Goal: Task Accomplishment & Management: Use online tool/utility

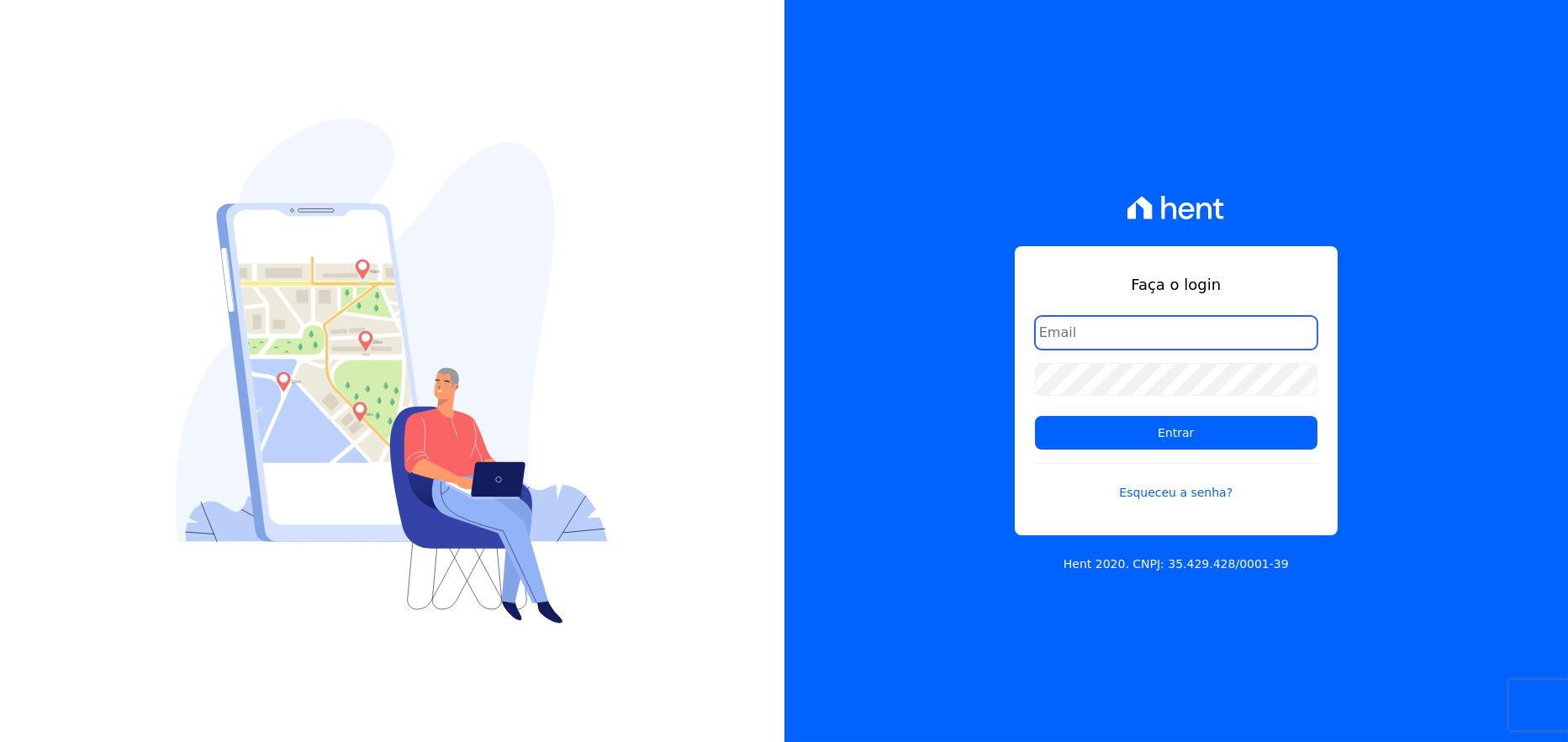
drag, startPoint x: 1151, startPoint y: 332, endPoint x: 1159, endPoint y: 348, distance: 17.9
click at [1151, 332] on input "email" at bounding box center [1176, 333] width 283 height 34
type input "rafael.souza@quattroconstrutora.com.br"
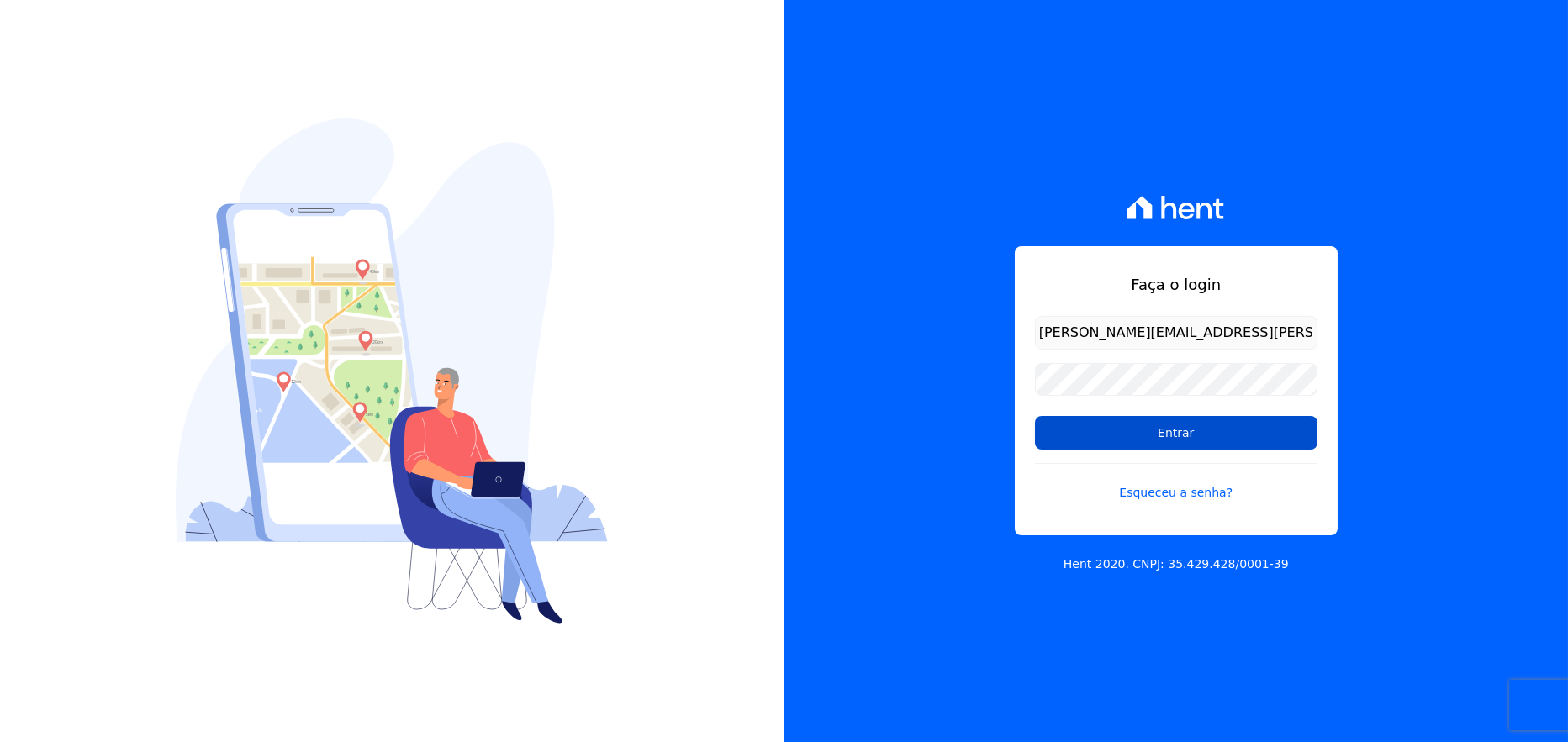
click at [1201, 436] on input "Entrar" at bounding box center [1176, 433] width 283 height 34
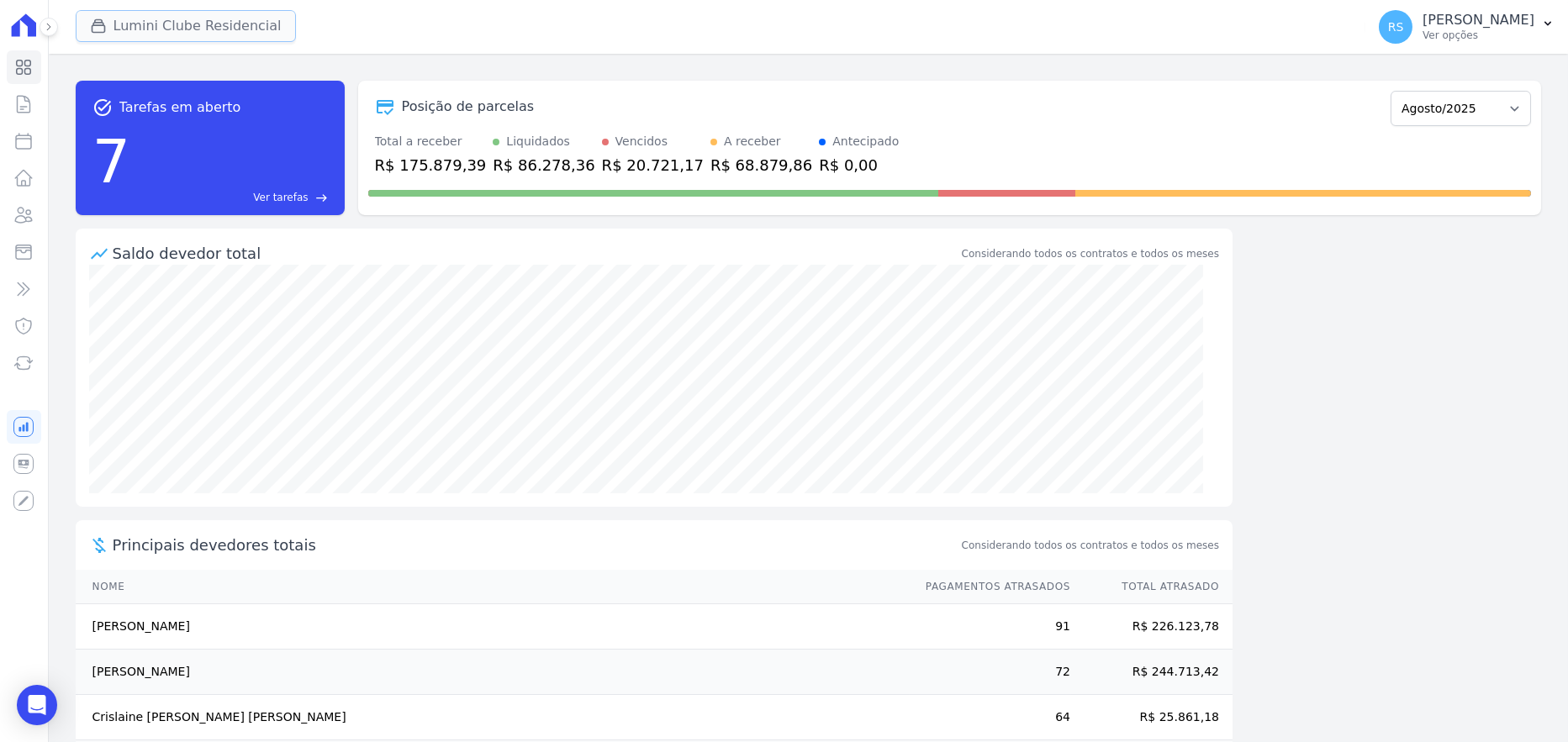
click at [162, 31] on button "Lumini Clube Residencial" at bounding box center [186, 26] width 221 height 32
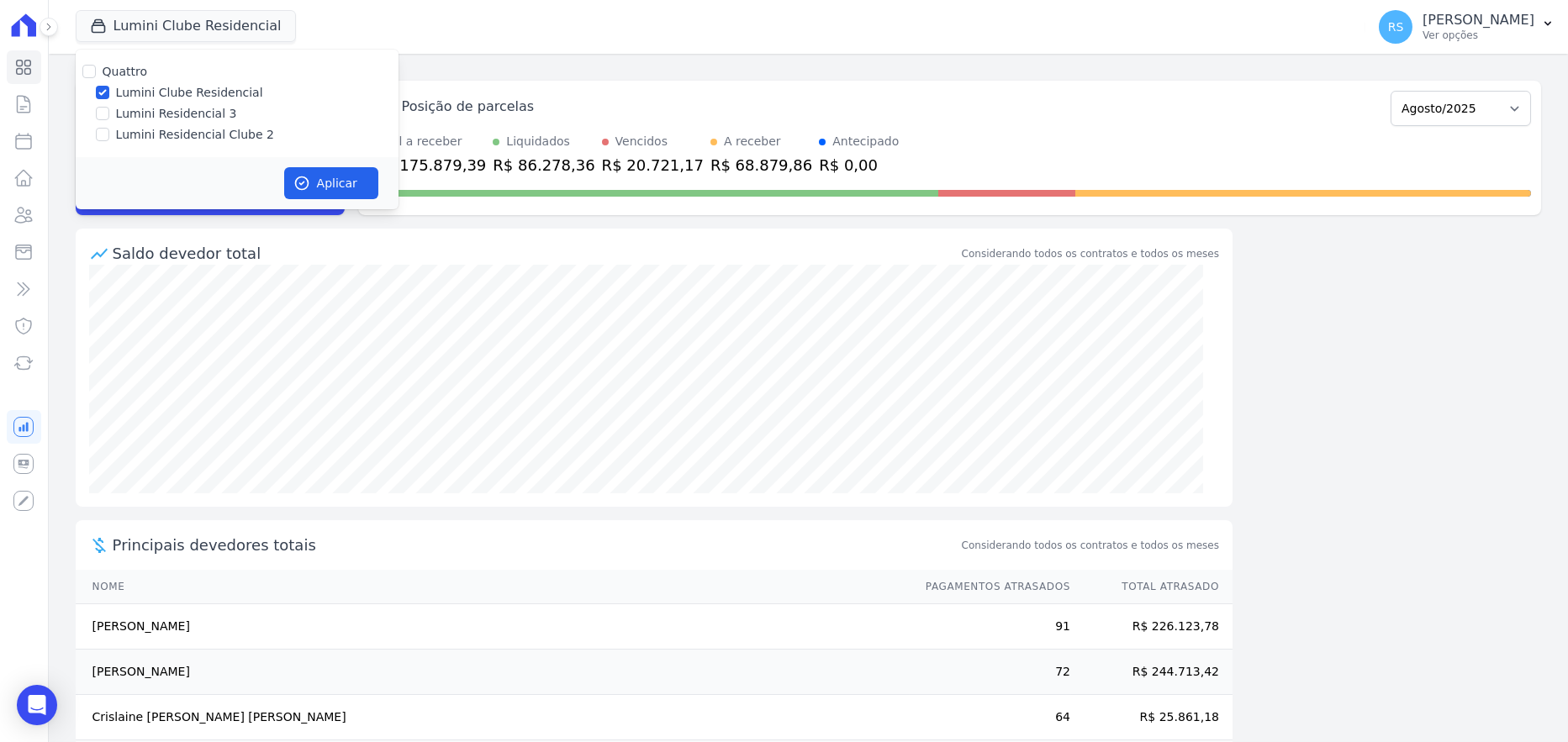
drag, startPoint x: 185, startPoint y: 131, endPoint x: 182, endPoint y: 91, distance: 40.1
click at [185, 129] on label "Lumini Residencial Clube 2" at bounding box center [195, 135] width 158 height 18
click at [109, 129] on input "Lumini Residencial Clube 2" at bounding box center [103, 135] width 14 height 14
checkbox input "true"
click at [181, 88] on label "Lumini Clube Residencial" at bounding box center [189, 92] width 147 height 18
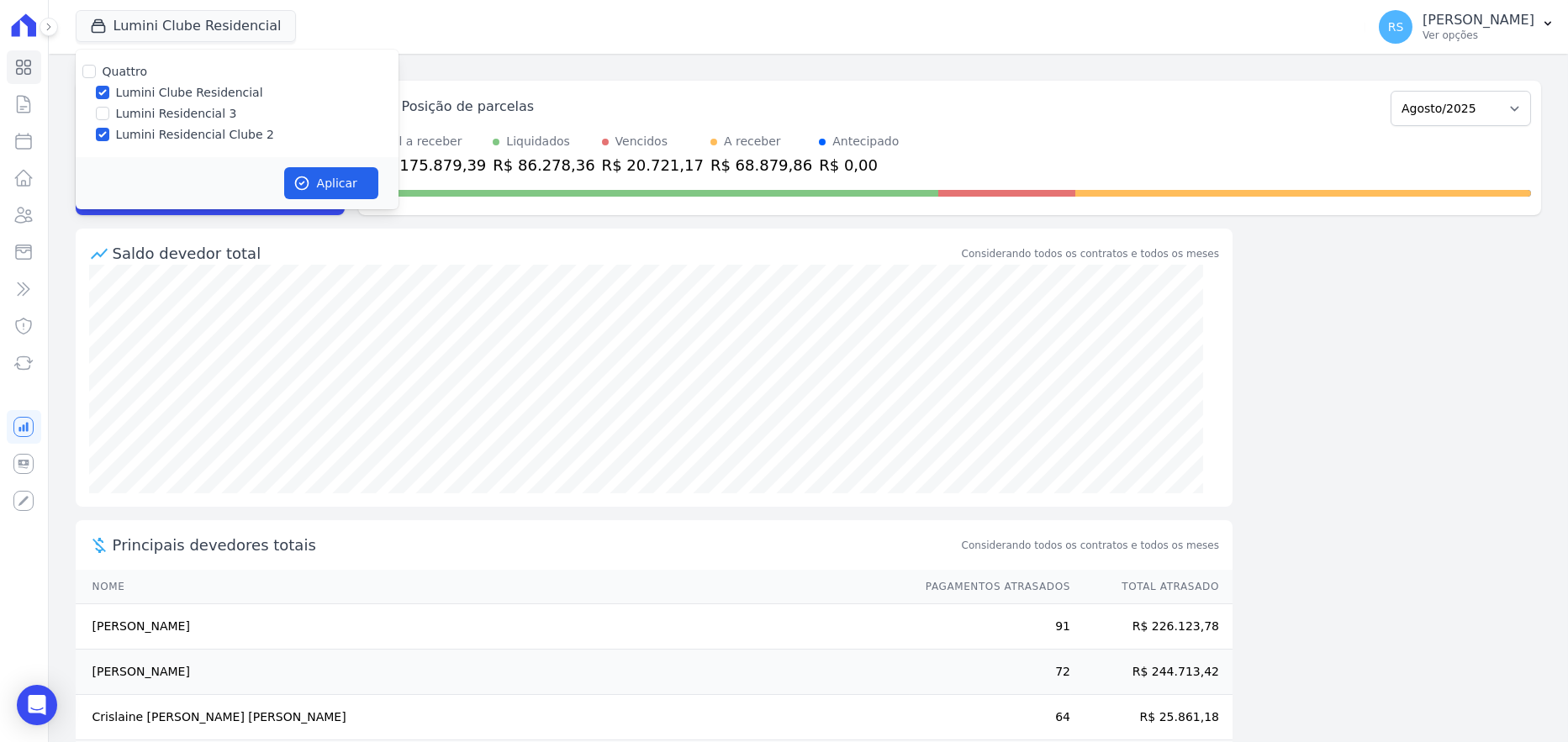
click at [109, 88] on input "Lumini Clube Residencial" at bounding box center [103, 92] width 14 height 14
checkbox input "false"
click at [332, 171] on button "Aplicar" at bounding box center [331, 183] width 94 height 32
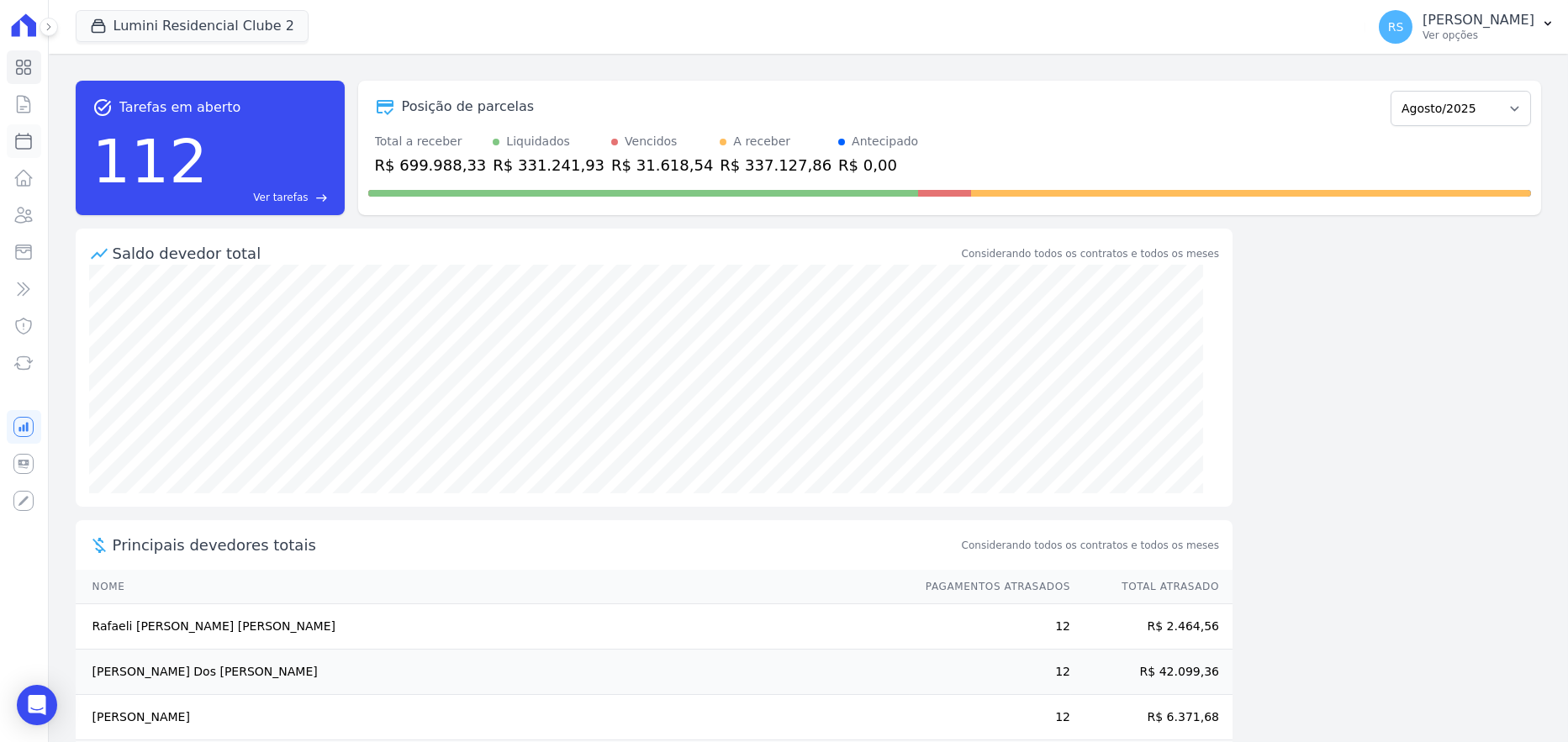
click at [21, 138] on icon at bounding box center [24, 142] width 20 height 20
select select
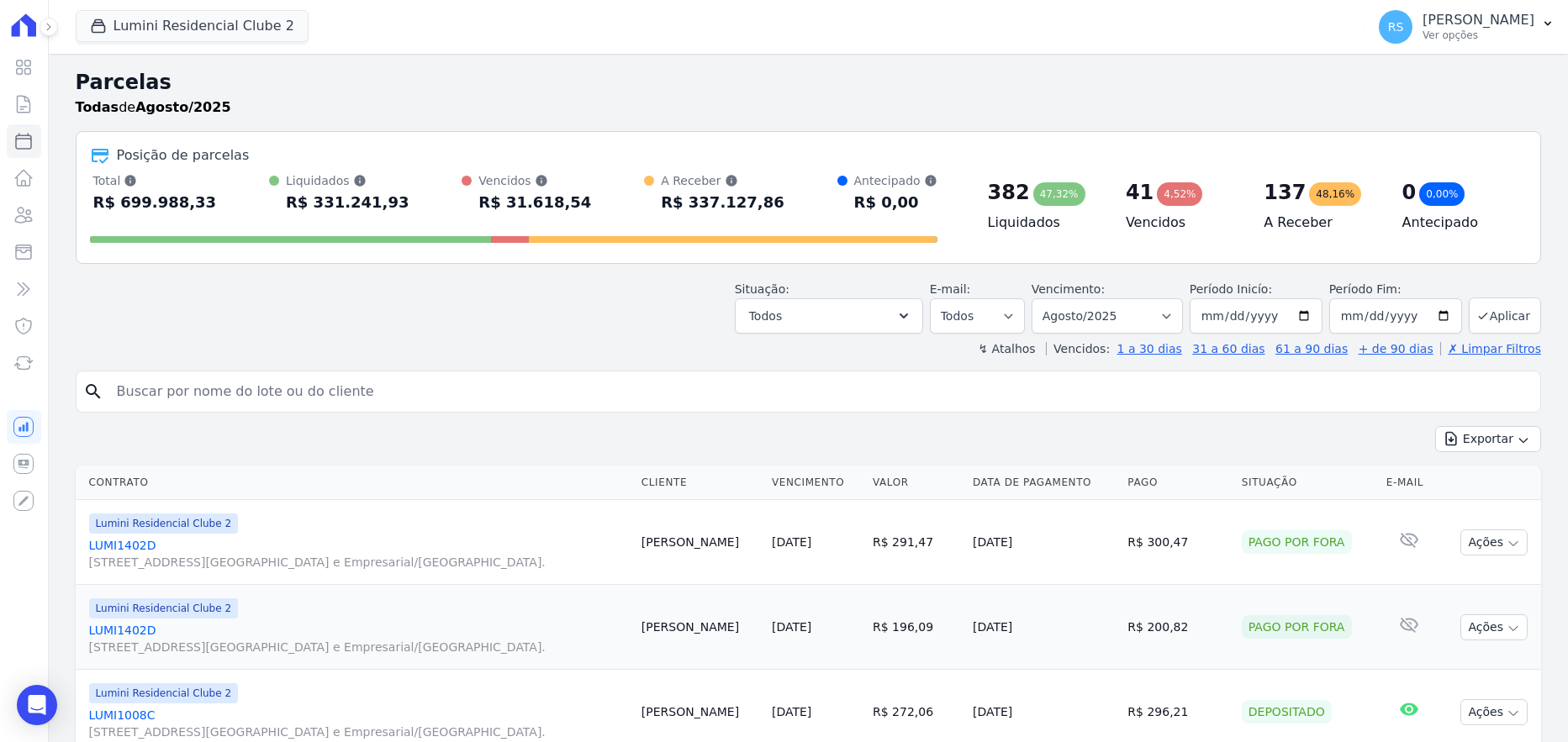
click at [270, 385] on input "search" at bounding box center [820, 392] width 1427 height 34
type input "[PERSON_NAME] [PERSON_NAME]"
select select
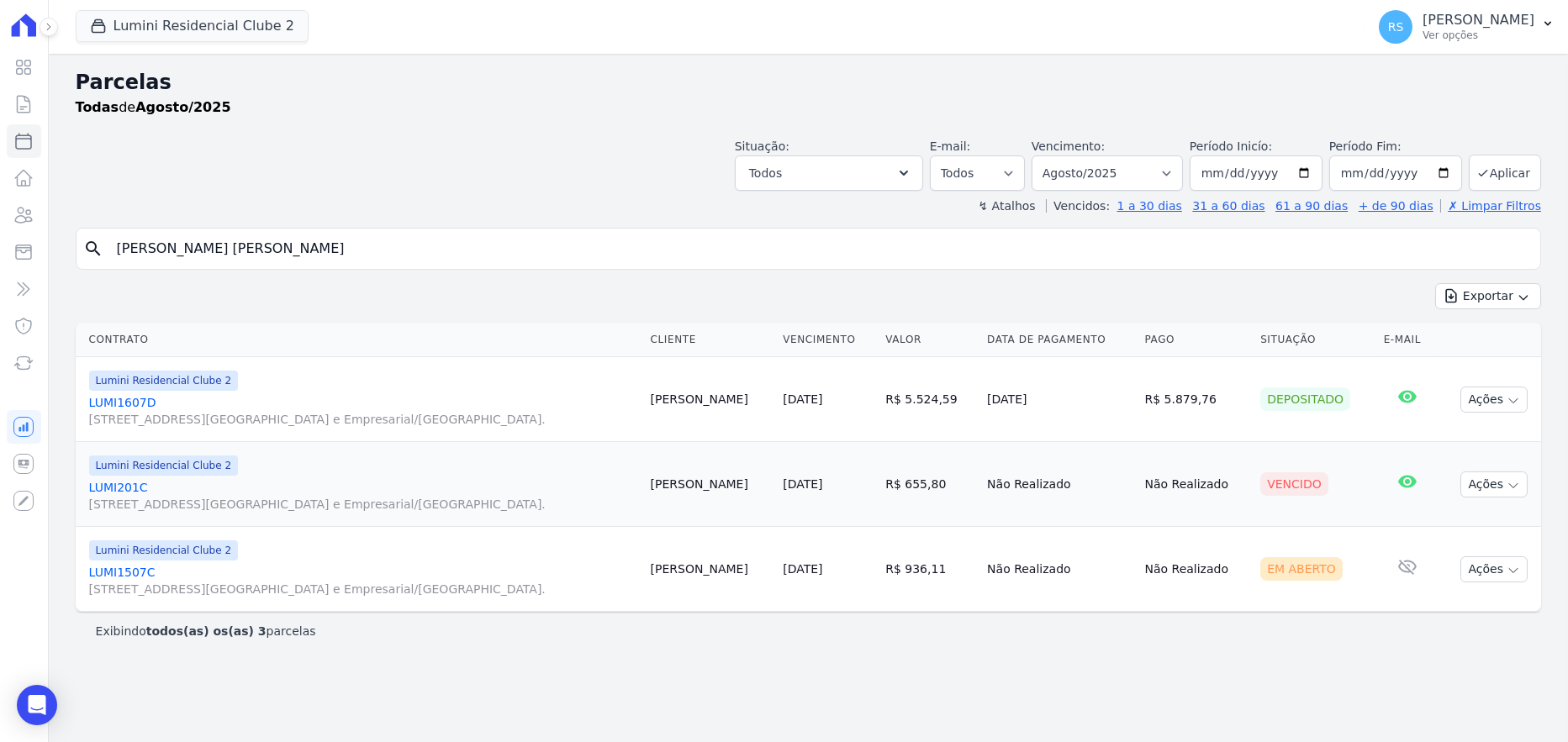
click at [141, 499] on span "[STREET_ADDRESS][GEOGRAPHIC_DATA] e Empresarial/[GEOGRAPHIC_DATA]." at bounding box center [363, 505] width 548 height 17
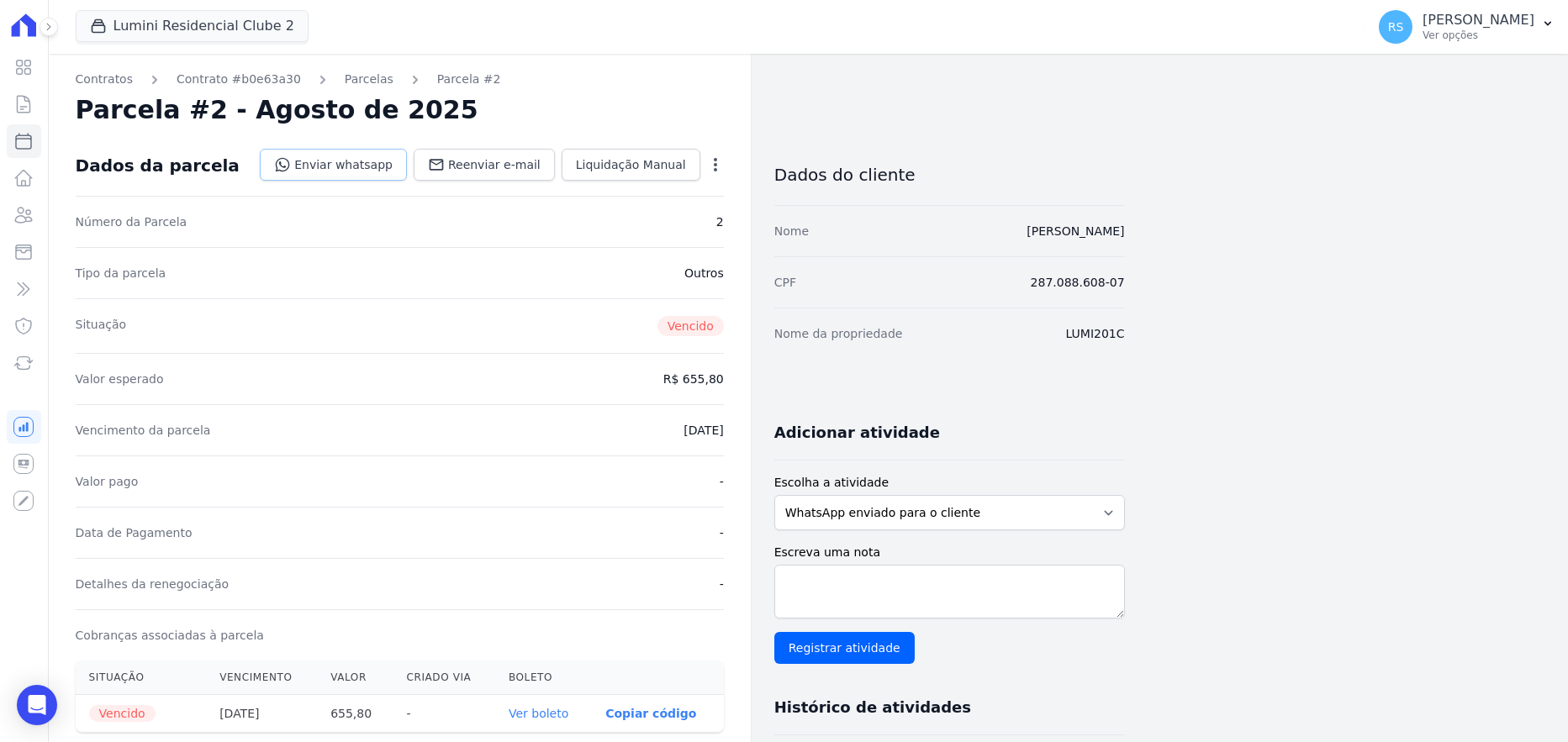
click at [393, 167] on link "Enviar whatsapp" at bounding box center [333, 165] width 147 height 32
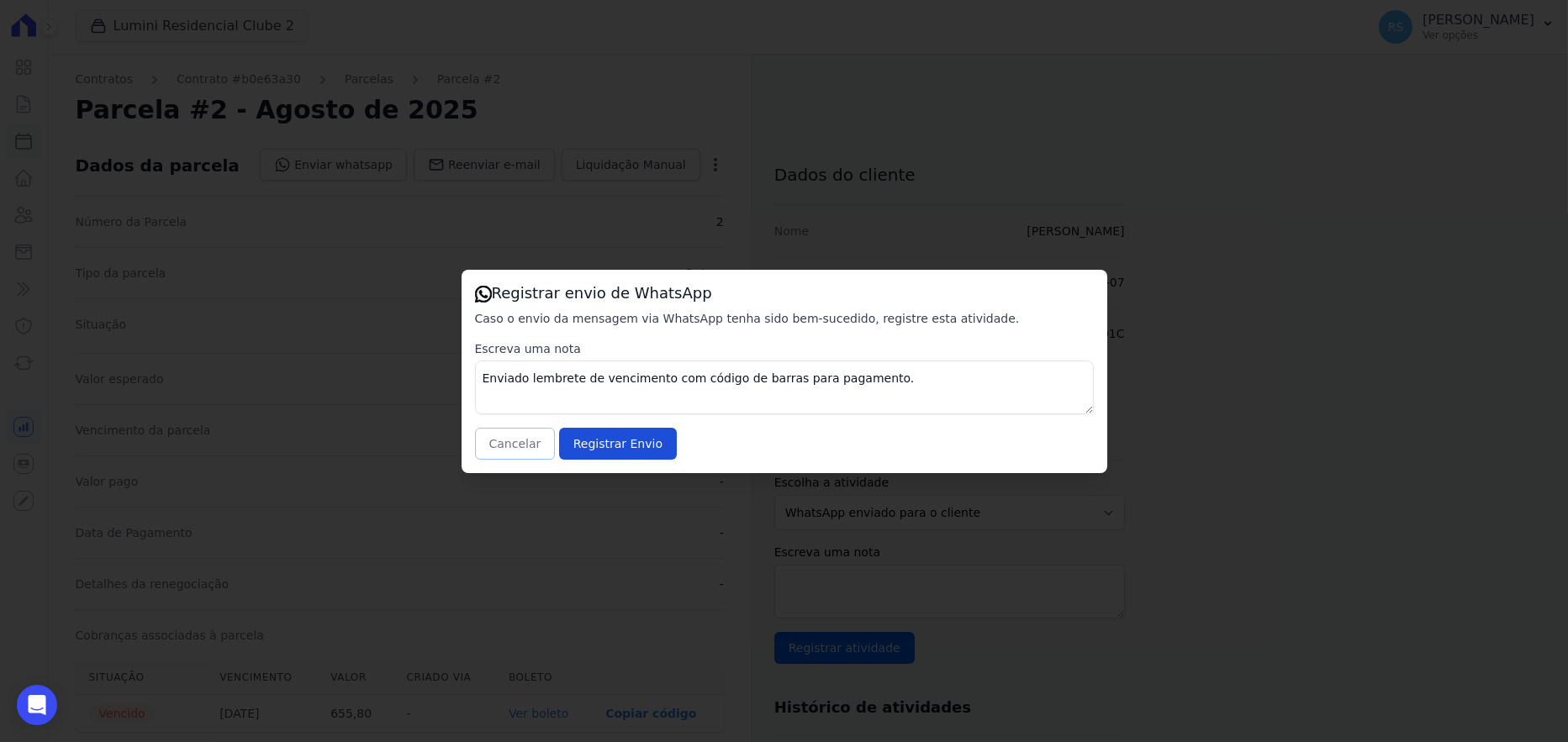
click at [497, 441] on button "Cancelar" at bounding box center [515, 444] width 81 height 32
